Goal: Information Seeking & Learning: Find specific page/section

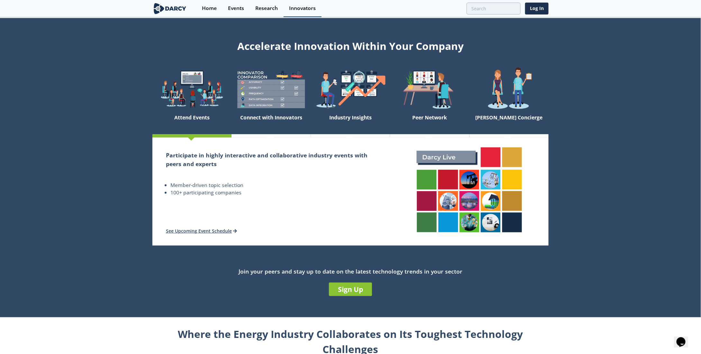
click at [311, 7] on div "Innovators" at bounding box center [302, 8] width 27 height 5
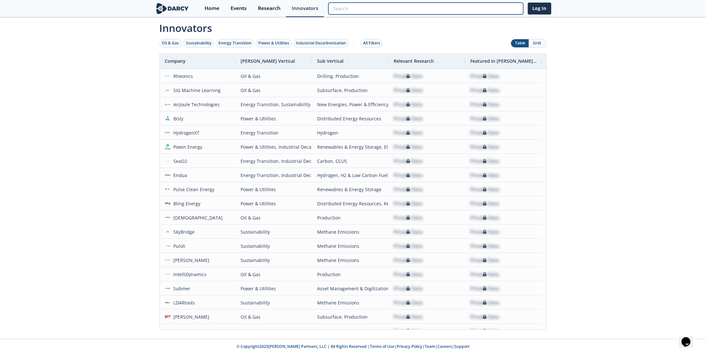
click at [489, 10] on input "search" at bounding box center [425, 9] width 194 height 12
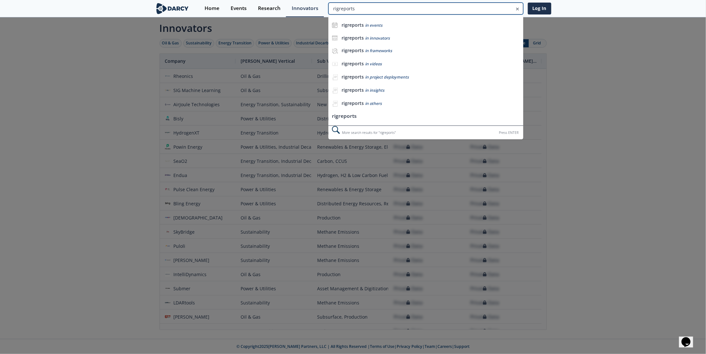
type input "rigreports"
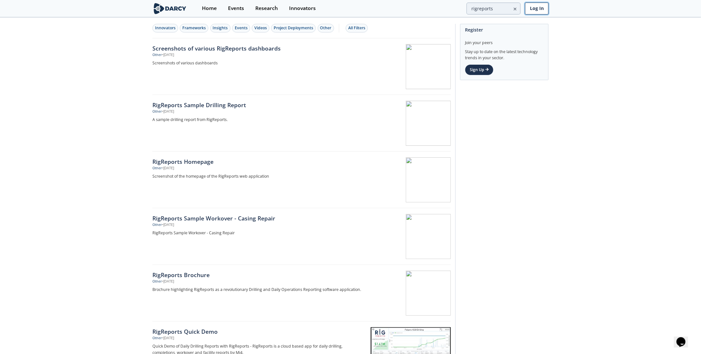
click at [538, 11] on link "Log In" at bounding box center [536, 9] width 23 height 12
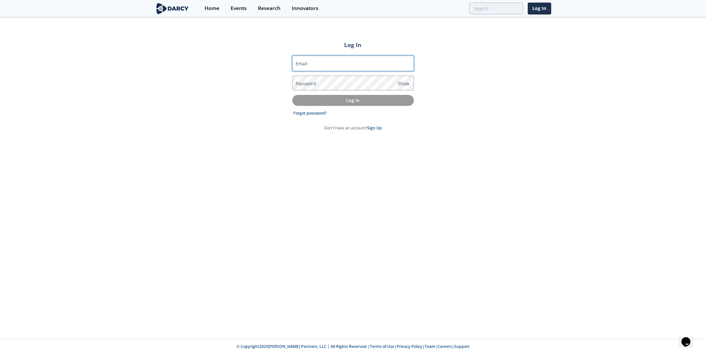
click at [352, 62] on input "Email" at bounding box center [353, 63] width 122 height 15
type input "[EMAIL_ADDRESS][DOMAIN_NAME]"
type input "rigreports"
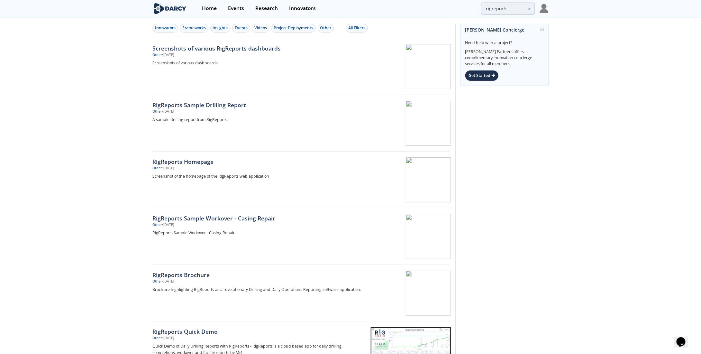
click at [544, 13] on img at bounding box center [543, 8] width 9 height 9
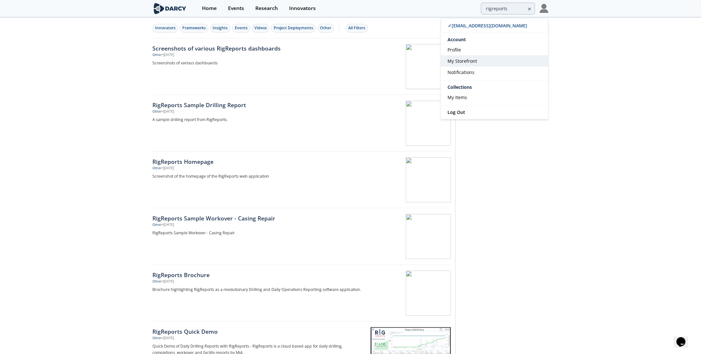
click at [463, 59] on span "My Storefront" at bounding box center [462, 61] width 30 height 6
